Goal: Task Accomplishment & Management: Complete application form

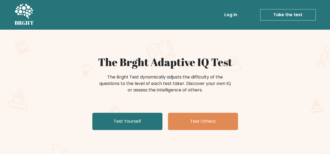
click at [226, 15] on link "Log in" at bounding box center [230, 14] width 17 height 11
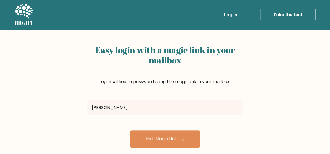
type input "noeledwardmadrideo@gmail.com"
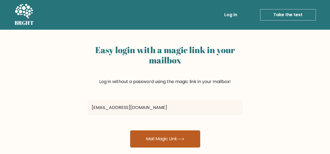
click at [154, 137] on button "Mail Magic Link" at bounding box center [165, 138] width 70 height 17
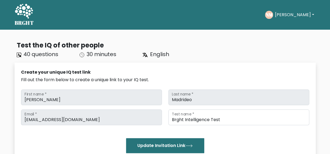
click at [286, 18] on button "[PERSON_NAME]" at bounding box center [294, 14] width 42 height 7
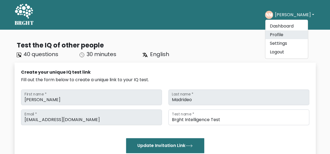
click at [285, 34] on link "Profile" at bounding box center [287, 35] width 43 height 9
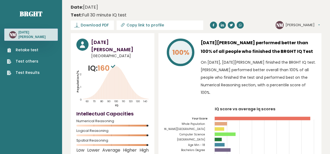
scroll to position [135, 0]
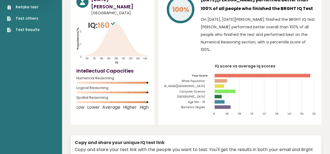
scroll to position [39, 0]
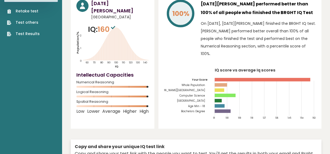
click at [193, 89] on tspan "President Ramon Magsaysay State University" at bounding box center [173, 91] width 64 height 4
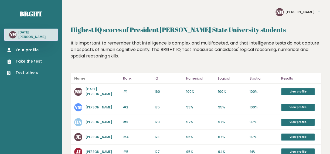
click at [23, 48] on div "Your profile Take the test Test others" at bounding box center [30, 58] width 53 height 35
click at [23, 48] on link "Your profile" at bounding box center [24, 50] width 35 height 6
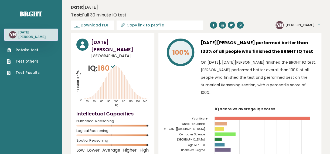
click at [25, 47] on link "Retake test" at bounding box center [23, 50] width 33 height 6
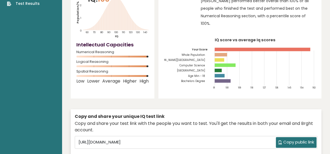
scroll to position [88, 0]
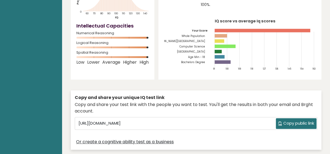
click at [198, 50] on tspan "[GEOGRAPHIC_DATA]" at bounding box center [191, 52] width 28 height 4
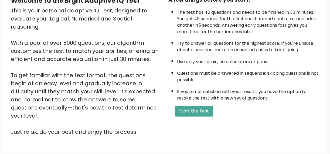
scroll to position [62, 0]
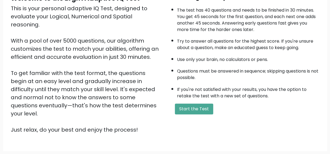
click at [207, 113] on div "A few things before you start: The test has 40 questions and needs to be finish…" at bounding box center [244, 64] width 158 height 140
click at [204, 109] on button "Start the Test" at bounding box center [194, 109] width 38 height 11
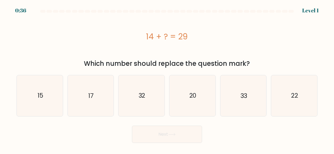
click at [64, 104] on div "a. 15" at bounding box center [39, 96] width 51 height 42
click at [37, 104] on icon "15" at bounding box center [39, 95] width 41 height 41
click at [167, 79] on input "a. 15" at bounding box center [167, 77] width 0 height 1
radio input "true"
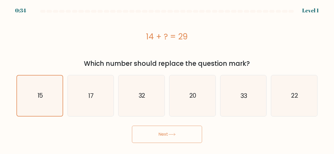
click at [156, 133] on button "Next" at bounding box center [167, 134] width 70 height 17
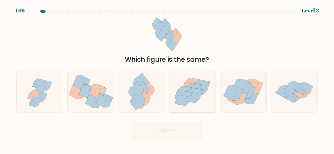
click at [194, 93] on icon at bounding box center [196, 91] width 15 height 6
click at [167, 79] on input "d." at bounding box center [167, 77] width 0 height 1
radio input "true"
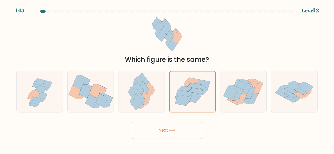
click at [170, 134] on button "Next" at bounding box center [167, 130] width 70 height 17
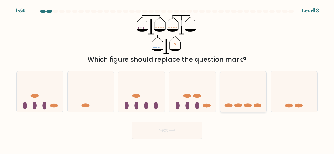
click at [239, 92] on icon at bounding box center [244, 92] width 46 height 38
click at [167, 79] on input "e." at bounding box center [167, 77] width 0 height 1
radio input "true"
click at [182, 130] on button "Next" at bounding box center [167, 130] width 70 height 17
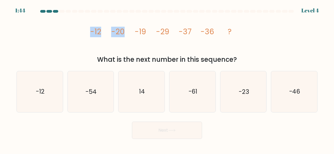
drag, startPoint x: 110, startPoint y: 14, endPoint x: 130, endPoint y: 19, distance: 20.6
click at [130, 19] on form at bounding box center [167, 74] width 334 height 129
click at [142, 23] on icon "image/svg+xml -12 -20 -19 -29 -37 -36 ?" at bounding box center [167, 34] width 157 height 39
click at [286, 98] on icon "-46" at bounding box center [294, 91] width 41 height 41
click at [167, 79] on input "f. -46" at bounding box center [167, 77] width 0 height 1
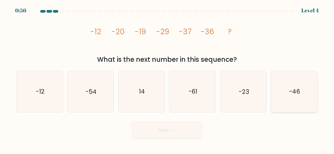
radio input "true"
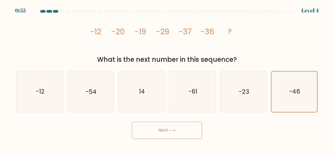
click at [173, 130] on icon at bounding box center [172, 130] width 6 height 2
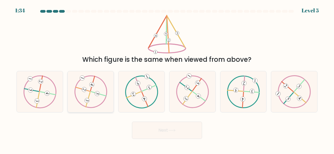
click at [92, 98] on icon at bounding box center [90, 91] width 33 height 33
click at [167, 79] on input "b." at bounding box center [167, 77] width 0 height 1
radio input "true"
click at [170, 132] on button "Next" at bounding box center [167, 130] width 70 height 17
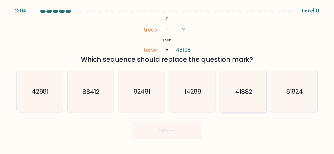
click at [233, 90] on icon "41882" at bounding box center [243, 91] width 41 height 41
click at [167, 79] on input "e. 41882" at bounding box center [167, 77] width 0 height 1
radio input "true"
click at [189, 134] on button "Next" at bounding box center [167, 130] width 70 height 17
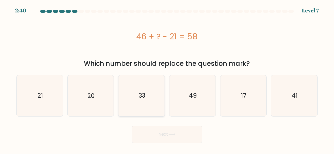
click at [129, 93] on icon "33" at bounding box center [141, 95] width 41 height 41
click at [167, 79] on input "c. 33" at bounding box center [167, 77] width 0 height 1
radio input "true"
click at [157, 130] on button "Next" at bounding box center [167, 134] width 70 height 17
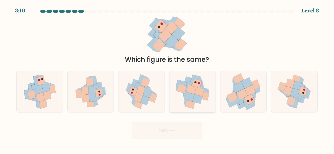
click at [199, 92] on icon at bounding box center [199, 91] width 10 height 9
click at [167, 79] on input "d." at bounding box center [167, 77] width 0 height 1
radio input "true"
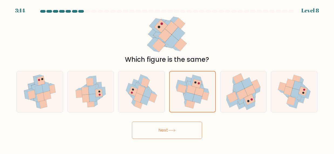
click at [182, 125] on button "Next" at bounding box center [167, 130] width 70 height 17
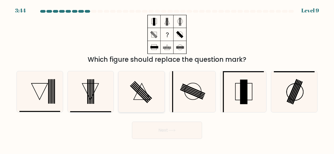
click at [151, 103] on icon at bounding box center [141, 91] width 41 height 41
click at [167, 79] on input "c." at bounding box center [167, 77] width 0 height 1
radio input "true"
click at [163, 133] on button "Next" at bounding box center [167, 130] width 70 height 17
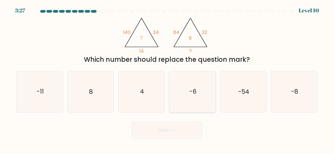
click at [189, 101] on icon "-6" at bounding box center [192, 91] width 41 height 41
click at [167, 79] on input "d. -6" at bounding box center [167, 77] width 0 height 1
radio input "true"
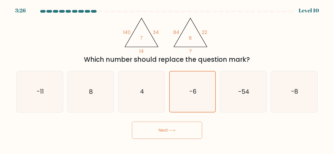
click at [176, 129] on icon at bounding box center [172, 130] width 7 height 3
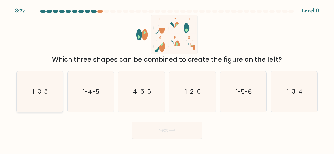
click at [49, 90] on icon "1-3-5" at bounding box center [39, 91] width 41 height 41
click at [167, 79] on input "a. 1-3-5" at bounding box center [167, 77] width 0 height 1
radio input "true"
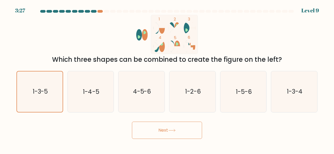
click at [176, 129] on icon at bounding box center [172, 130] width 7 height 3
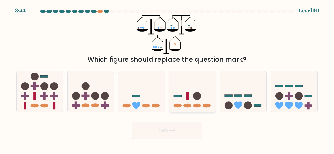
click at [197, 102] on icon at bounding box center [193, 92] width 46 height 38
click at [167, 79] on input "d." at bounding box center [167, 77] width 0 height 1
radio input "true"
click at [245, 92] on icon at bounding box center [244, 92] width 46 height 38
click at [167, 79] on input "e." at bounding box center [167, 77] width 0 height 1
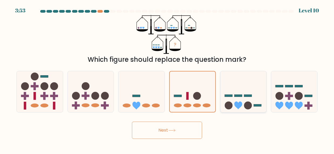
radio input "true"
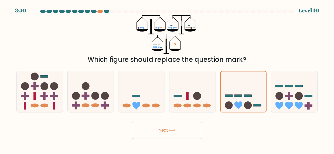
click at [192, 132] on button "Next" at bounding box center [167, 130] width 70 height 17
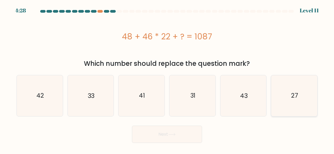
click at [282, 97] on icon "27" at bounding box center [294, 95] width 41 height 41
click at [167, 79] on input "f. 27" at bounding box center [167, 77] width 0 height 1
radio input "true"
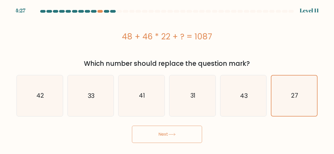
click at [157, 133] on button "Next" at bounding box center [167, 134] width 70 height 17
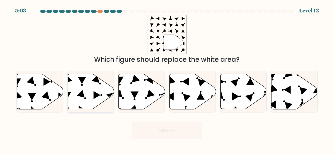
click at [89, 98] on icon at bounding box center [91, 91] width 46 height 35
click at [167, 79] on input "b." at bounding box center [167, 77] width 0 height 1
radio input "true"
click at [153, 85] on icon at bounding box center [142, 91] width 46 height 35
click at [167, 79] on input "c." at bounding box center [167, 77] width 0 height 1
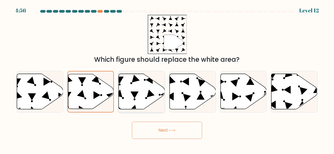
radio input "true"
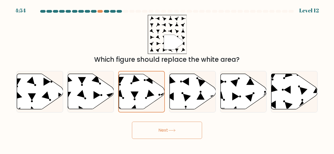
click at [165, 124] on button "Next" at bounding box center [167, 130] width 70 height 17
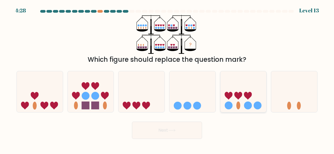
click at [237, 87] on icon at bounding box center [244, 92] width 46 height 38
click at [167, 79] on input "e." at bounding box center [167, 77] width 0 height 1
radio input "true"
click at [89, 92] on icon at bounding box center [91, 92] width 46 height 38
click at [167, 79] on input "b." at bounding box center [167, 77] width 0 height 1
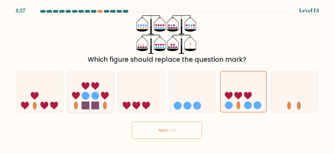
radio input "true"
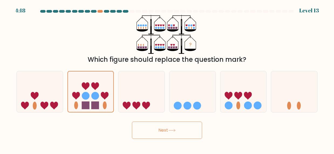
click at [157, 126] on button "Next" at bounding box center [167, 130] width 70 height 17
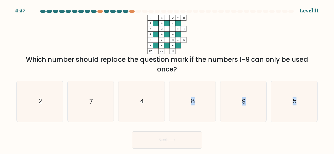
drag, startPoint x: 177, startPoint y: 100, endPoint x: 182, endPoint y: 125, distance: 25.1
click at [182, 125] on form at bounding box center [167, 79] width 334 height 139
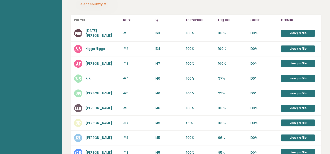
scroll to position [107, 0]
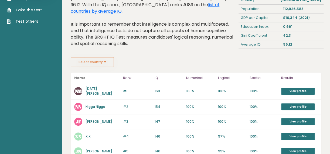
click at [100, 89] on link "[DATE][PERSON_NAME]" at bounding box center [99, 90] width 27 height 9
